Goal: Find specific page/section: Find specific page/section

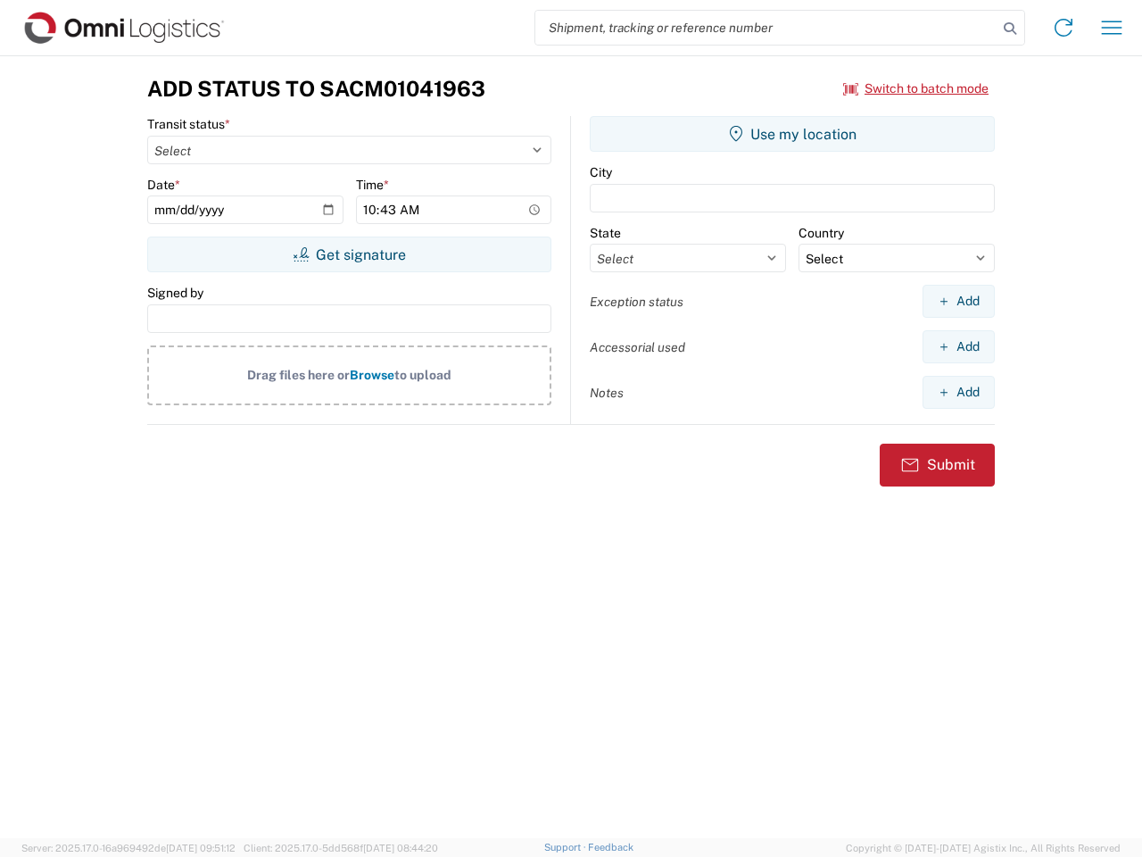
click at [766, 28] on input "search" at bounding box center [766, 28] width 462 height 34
click at [1010, 29] on icon at bounding box center [1010, 28] width 25 height 25
click at [1064, 28] on icon at bounding box center [1063, 27] width 29 height 29
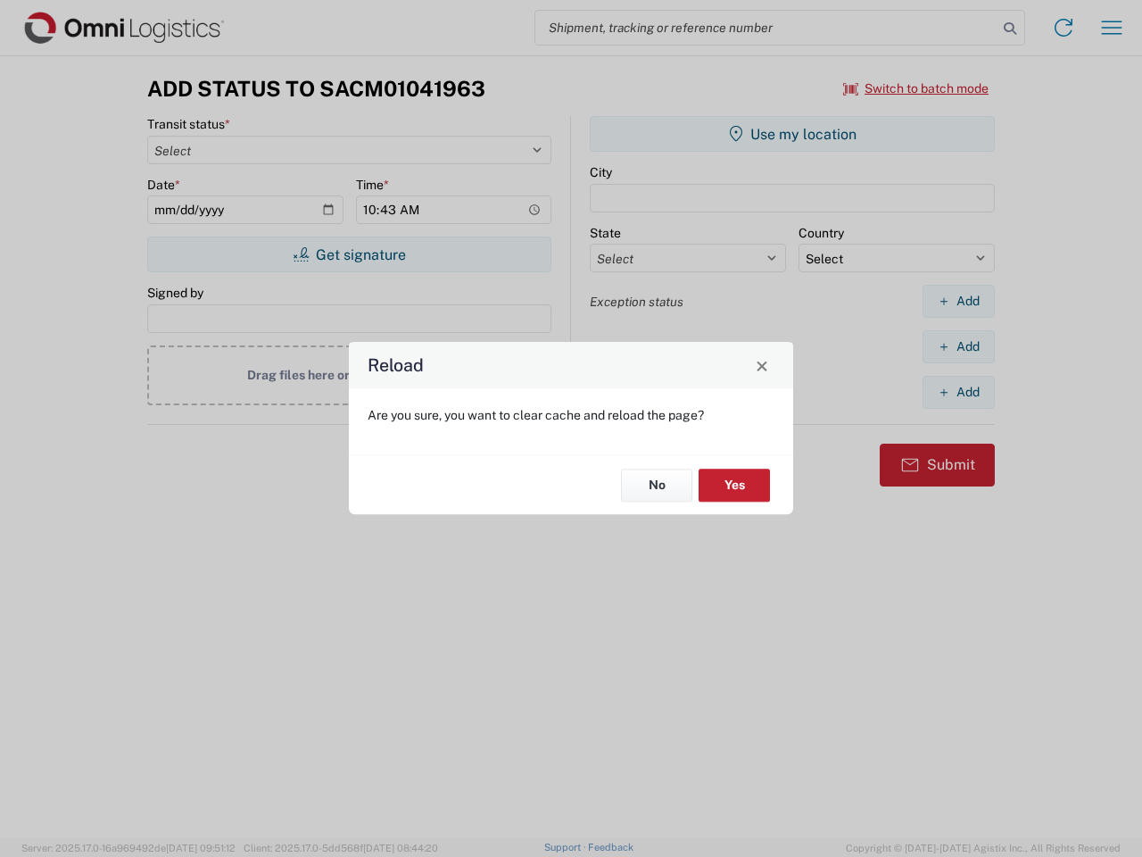
click at [1112, 28] on div "Reload Are you sure, you want to clear cache and reload the page? No Yes" at bounding box center [571, 428] width 1142 height 857
click at [916, 88] on div "Reload Are you sure, you want to clear cache and reload the page? No Yes" at bounding box center [571, 428] width 1142 height 857
click at [349, 254] on div "Reload Are you sure, you want to clear cache and reload the page? No Yes" at bounding box center [571, 428] width 1142 height 857
click at [792, 134] on div "Reload Are you sure, you want to clear cache and reload the page? No Yes" at bounding box center [571, 428] width 1142 height 857
click at [958, 301] on div "Reload Are you sure, you want to clear cache and reload the page? No Yes" at bounding box center [571, 428] width 1142 height 857
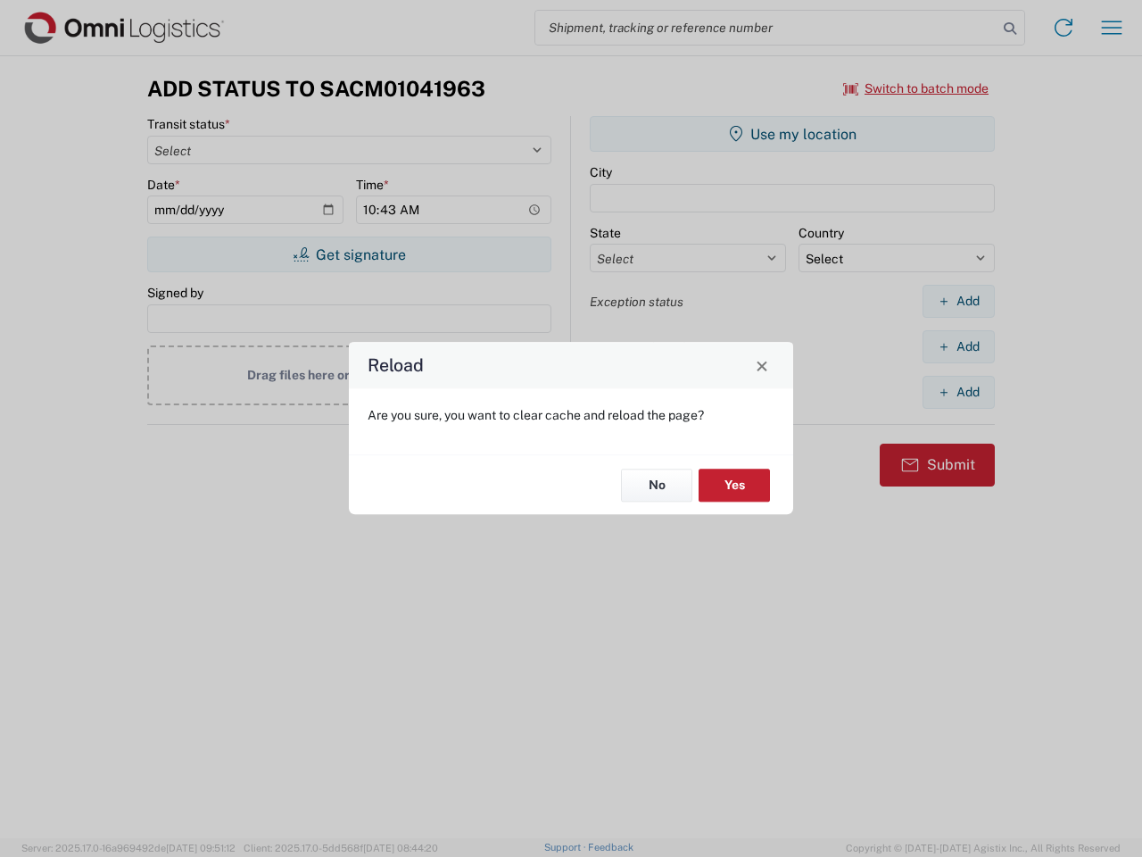
click at [958, 346] on div "Reload Are you sure, you want to clear cache and reload the page? No Yes" at bounding box center [571, 428] width 1142 height 857
click at [958, 392] on div "Reload Are you sure, you want to clear cache and reload the page? No Yes" at bounding box center [571, 428] width 1142 height 857
